Goal: Register for event/course

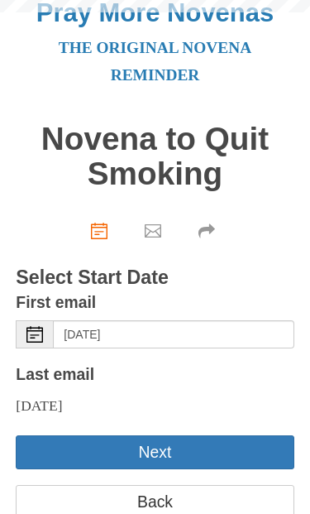
click at [156, 476] on div "Next" at bounding box center [155, 460] width 278 height 50
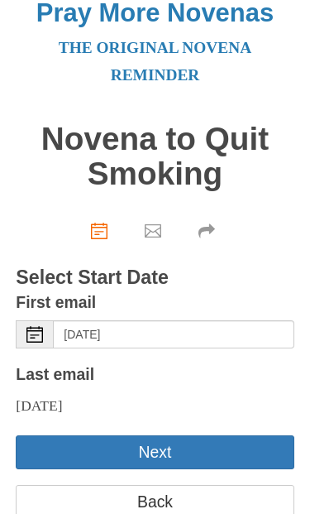
click at [44, 334] on div "Select Date" at bounding box center [35, 335] width 38 height 28
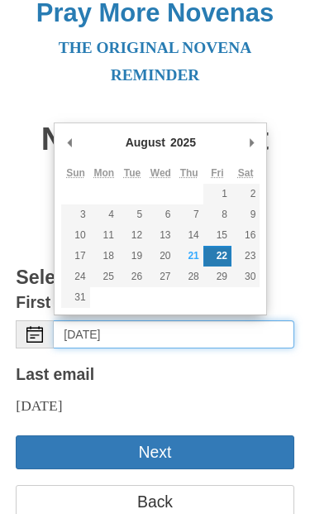
scroll to position [15, 0]
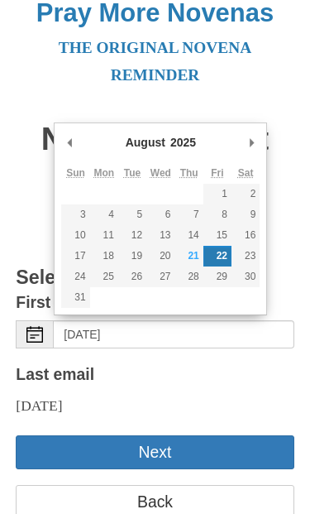
click at [281, 84] on div "The original novena reminder" at bounding box center [155, 62] width 278 height 55
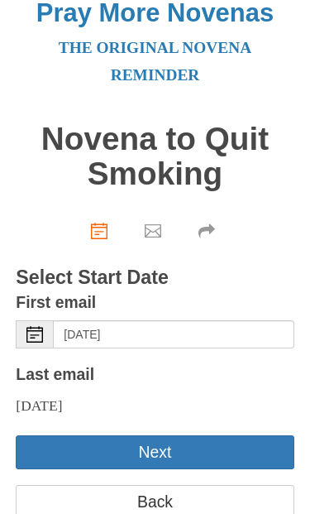
click at [165, 458] on button "Next" at bounding box center [155, 452] width 278 height 34
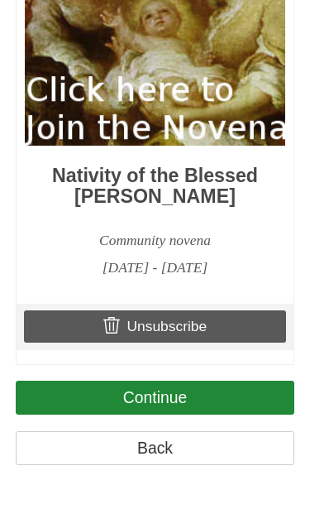
scroll to position [2120, 0]
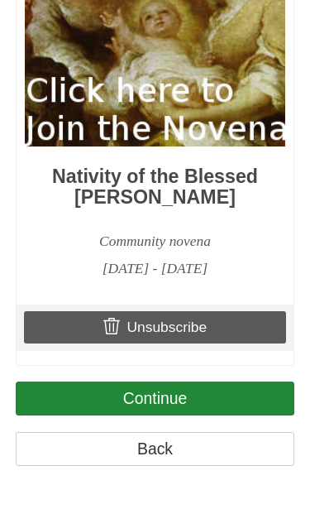
click at [161, 415] on link "Continue" at bounding box center [155, 398] width 278 height 34
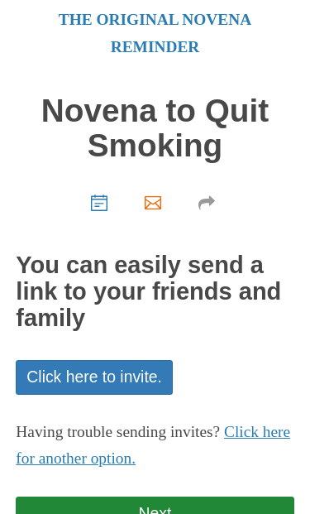
scroll to position [61, 0]
